Goal: Task Accomplishment & Management: Use online tool/utility

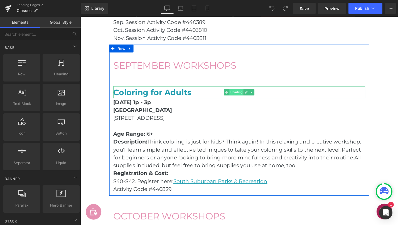
scroll to position [657, 0]
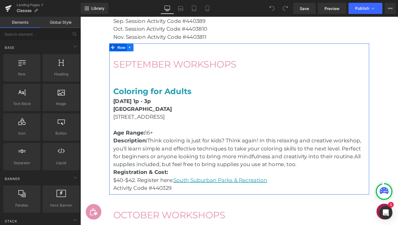
click at [136, 49] on link at bounding box center [133, 49] width 7 height 8
click at [147, 48] on icon at bounding box center [148, 49] width 4 height 4
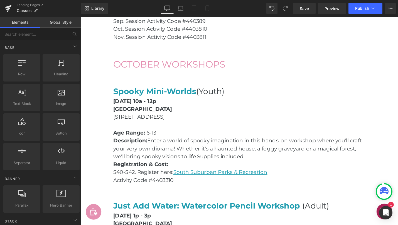
click at [397, 83] on main "Classes & Workshops Heading Hero Banner Row Join a class with Sarah! Sarah’s te…" at bounding box center [249, 50] width 337 height 1334
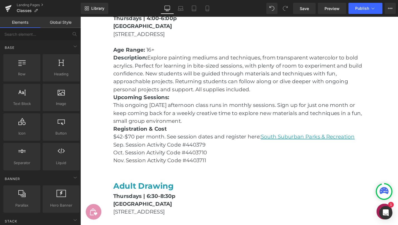
scroll to position [341, 0]
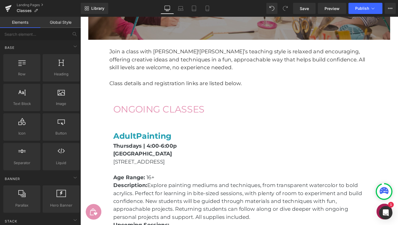
scroll to position [201, 0]
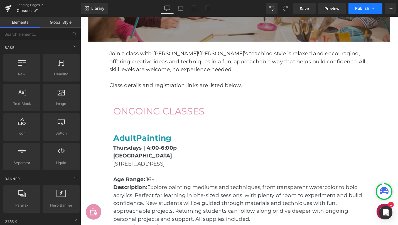
click at [356, 8] on span "Publish" at bounding box center [363, 8] width 14 height 4
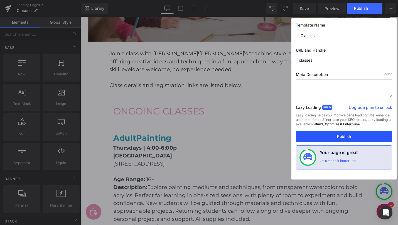
click at [338, 138] on button "Publish" at bounding box center [344, 136] width 96 height 11
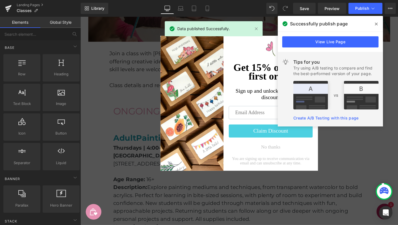
click at [377, 23] on icon at bounding box center [376, 24] width 3 height 4
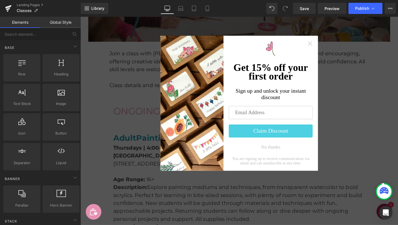
click at [324, 45] on icon "Close widget" at bounding box center [324, 45] width 4 height 4
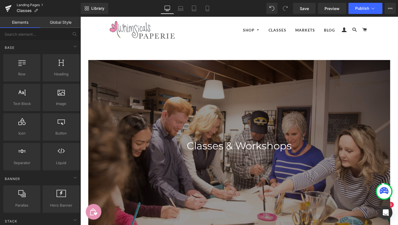
click at [30, 4] on link "Landing Pages" at bounding box center [49, 5] width 64 height 4
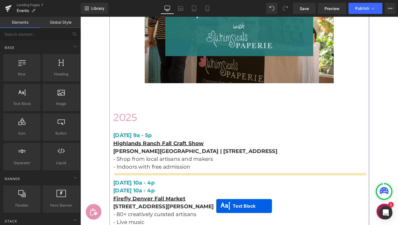
scroll to position [1105, 0]
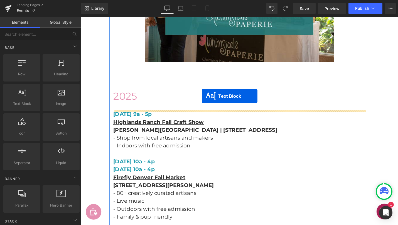
drag, startPoint x: 233, startPoint y: 84, endPoint x: 209, endPoint y: 101, distance: 29.1
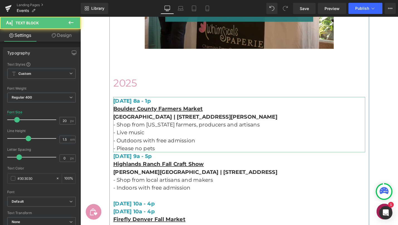
scroll to position [1091, 0]
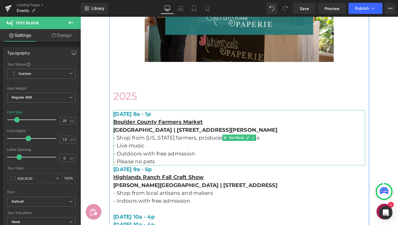
click at [185, 164] on p "- Outdoors with free admission" at bounding box center [248, 161] width 267 height 8
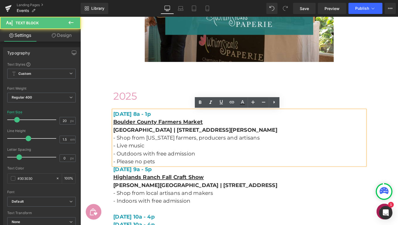
click at [184, 169] on p "- Please no pets" at bounding box center [248, 170] width 267 height 8
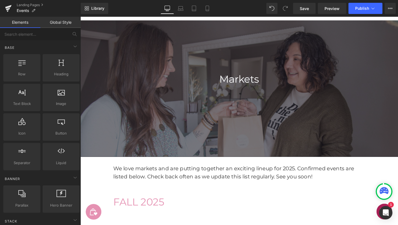
scroll to position [6, 0]
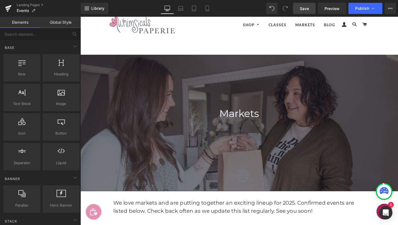
click at [307, 8] on span "Save" at bounding box center [304, 9] width 9 height 6
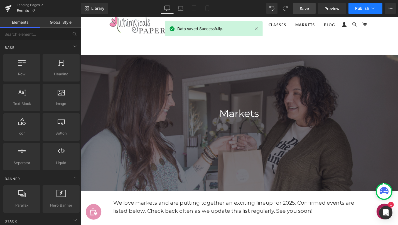
click at [361, 8] on span "Publish" at bounding box center [363, 8] width 14 height 4
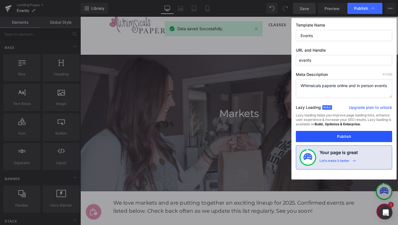
click at [342, 135] on button "Publish" at bounding box center [344, 136] width 96 height 11
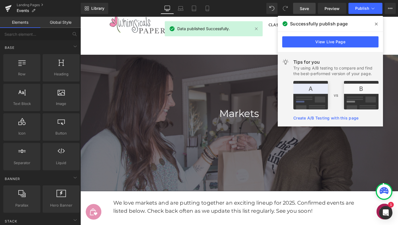
click at [378, 23] on icon at bounding box center [376, 24] width 3 height 4
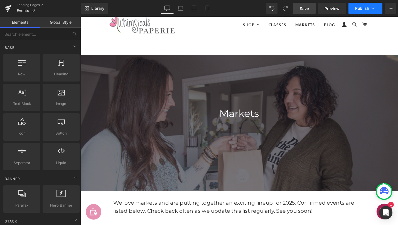
click at [372, 7] on icon at bounding box center [374, 9] width 6 height 6
click at [359, 9] on span "Publish" at bounding box center [363, 8] width 14 height 4
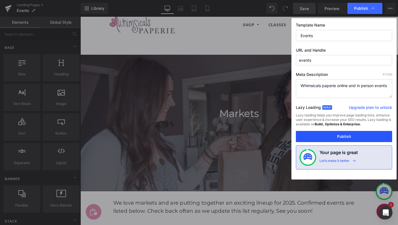
click at [347, 136] on button "Publish" at bounding box center [344, 136] width 96 height 11
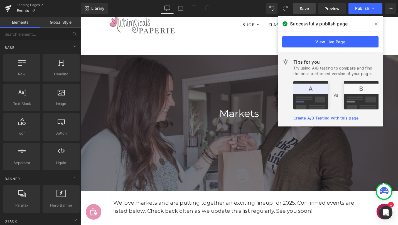
click at [374, 24] on span at bounding box center [376, 24] width 9 height 9
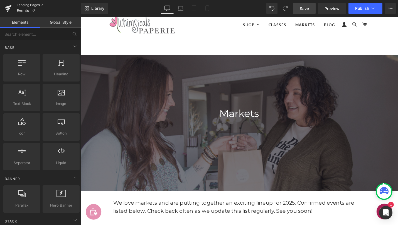
click at [35, 7] on link "Landing Pages" at bounding box center [49, 5] width 64 height 4
